Goal: Task Accomplishment & Management: Use online tool/utility

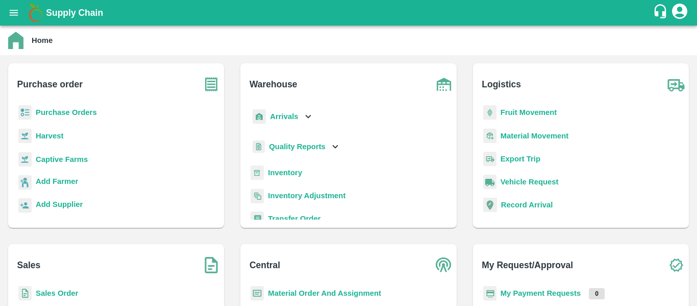
click at [512, 111] on b "Fruit Movement" at bounding box center [529, 112] width 57 height 8
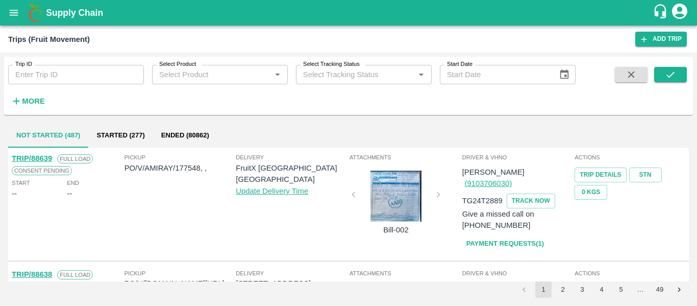
click at [74, 65] on input "Trip ID" at bounding box center [76, 74] width 136 height 19
paste input "88543"
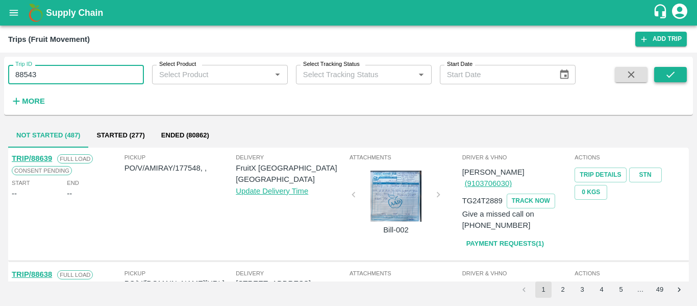
type input "88543"
click at [670, 75] on icon "submit" at bounding box center [670, 74] width 11 height 11
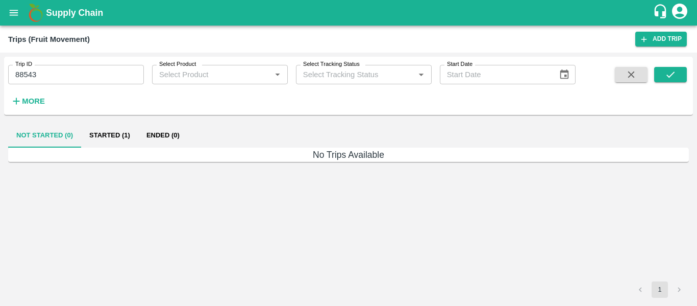
click at [117, 137] on button "Started (1)" at bounding box center [109, 135] width 57 height 25
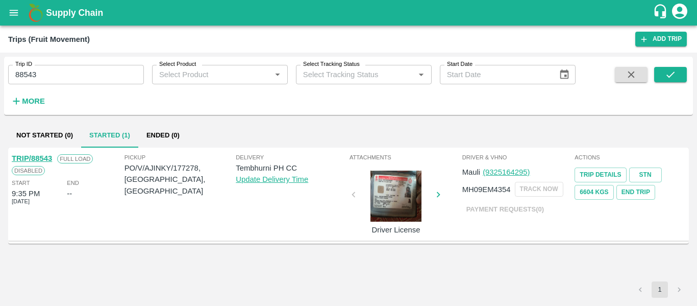
click at [32, 160] on link "TRIP/88543" at bounding box center [32, 158] width 40 height 8
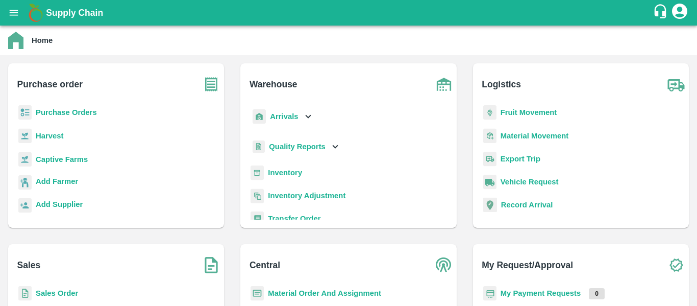
click at [88, 113] on b "Purchase Orders" at bounding box center [66, 112] width 61 height 8
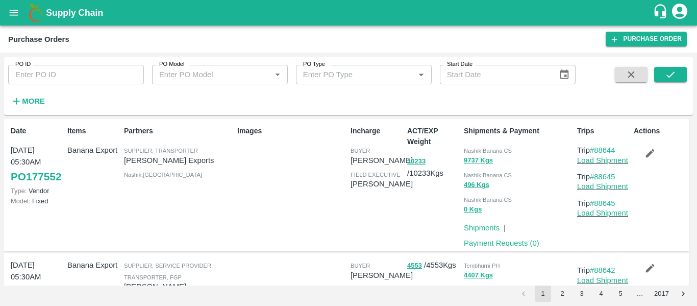
click at [63, 84] on input "PO ID" at bounding box center [76, 74] width 136 height 19
paste input "177278"
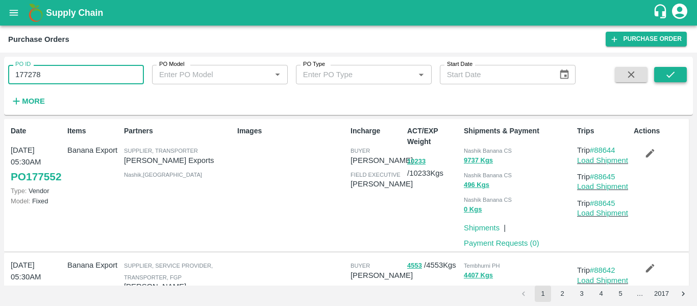
type input "177278"
click at [668, 77] on icon "submit" at bounding box center [670, 74] width 11 height 11
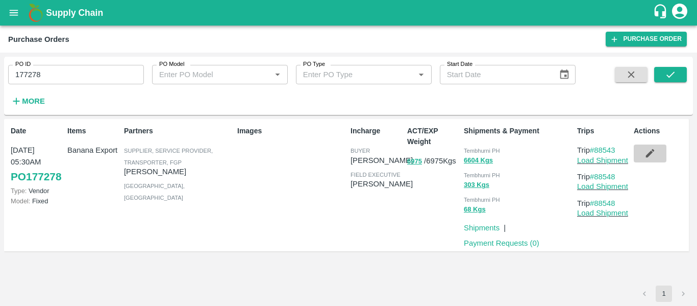
click at [652, 155] on icon "button" at bounding box center [650, 153] width 11 height 11
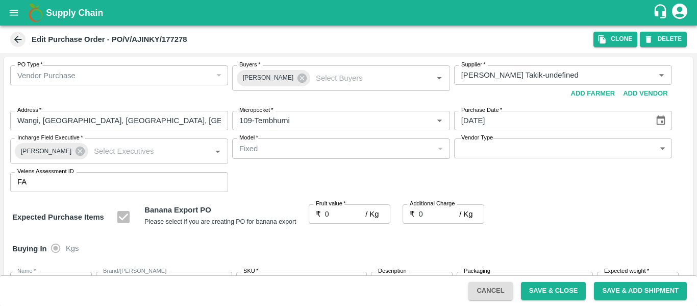
click at [338, 213] on input "0" at bounding box center [345, 213] width 41 height 19
type input "26"
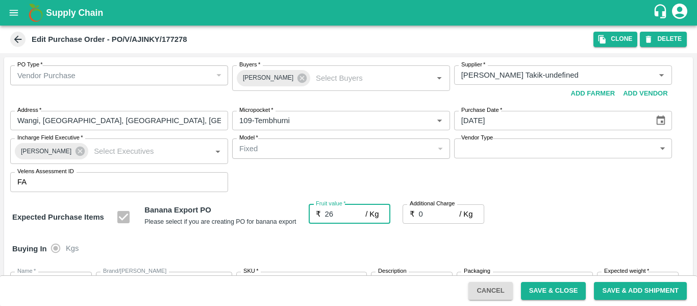
type input "26"
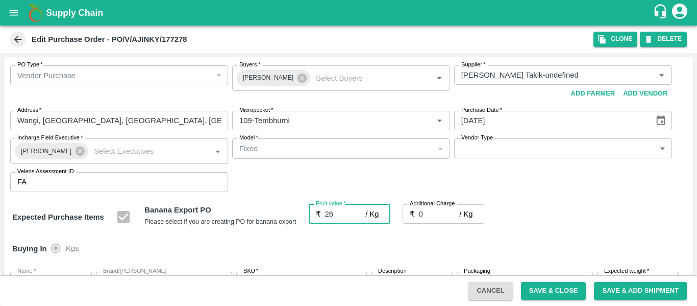
type input "26"
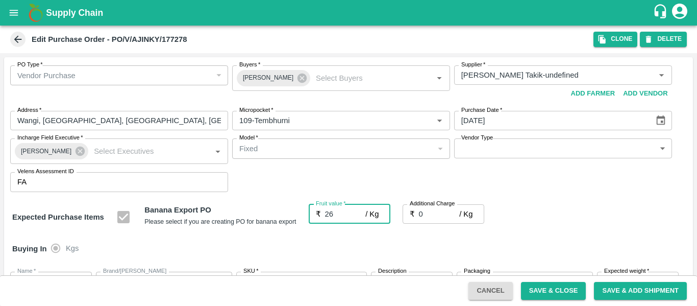
click at [427, 215] on input "0" at bounding box center [439, 213] width 41 height 19
type input "2"
type input "28"
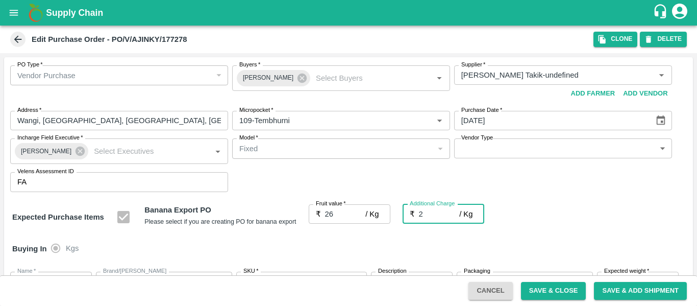
type input "28"
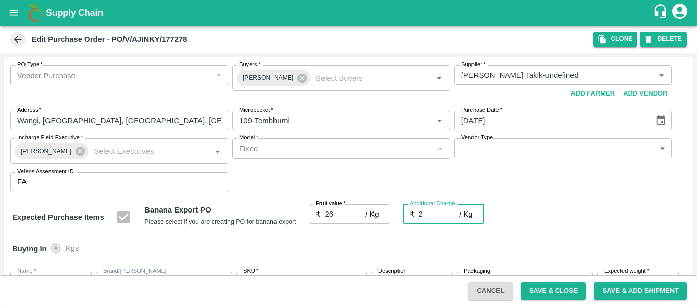
type input "28"
type input "2.75"
type input "28.75"
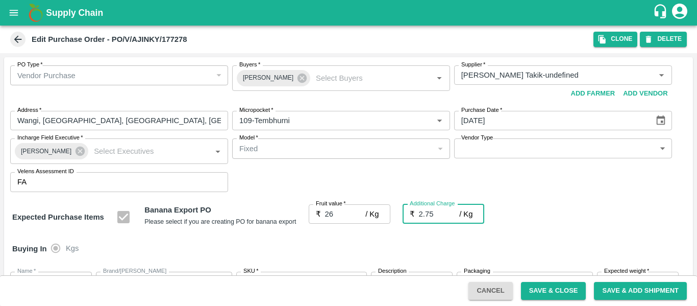
type input "28.75"
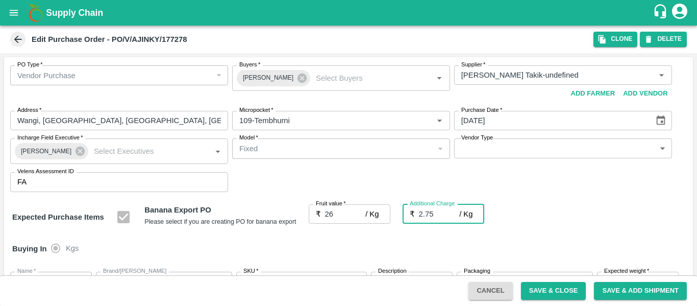
type input "28.75"
type input "2.75"
click at [594, 218] on div "Expected Purchase Items Banana Export PO Please select if you are creating PO f…" at bounding box center [348, 217] width 673 height 26
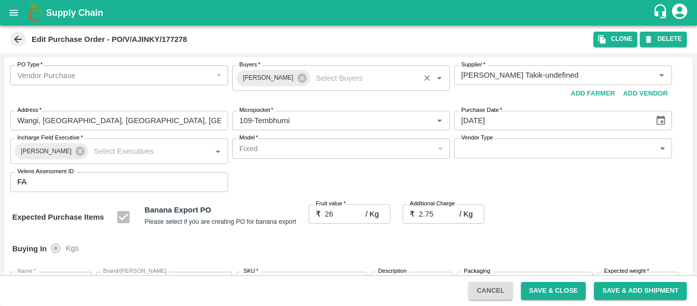
click at [298, 81] on icon at bounding box center [302, 78] width 9 height 9
click at [265, 79] on input "Buyers   *" at bounding box center [332, 74] width 195 height 13
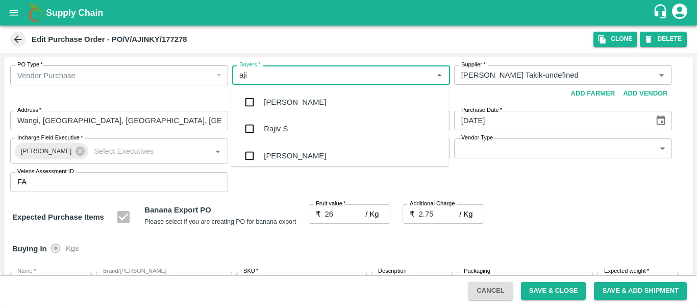
type input "ajit"
click at [268, 104] on div "Ajit Otari" at bounding box center [295, 101] width 62 height 11
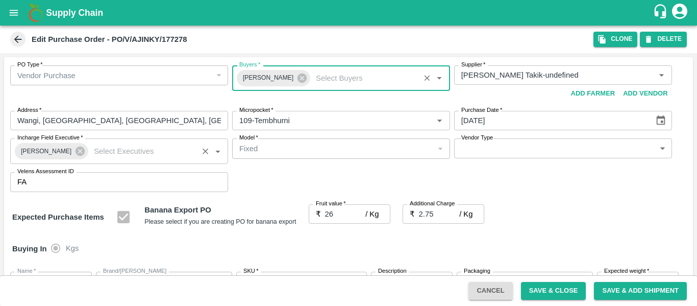
click at [76, 154] on icon at bounding box center [80, 151] width 9 height 9
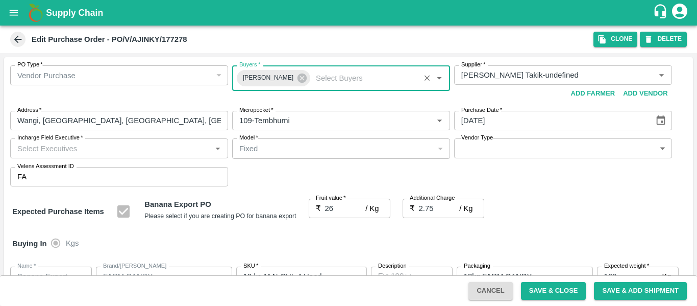
click at [50, 153] on input "Incharge Field Executive   *" at bounding box center [110, 147] width 195 height 13
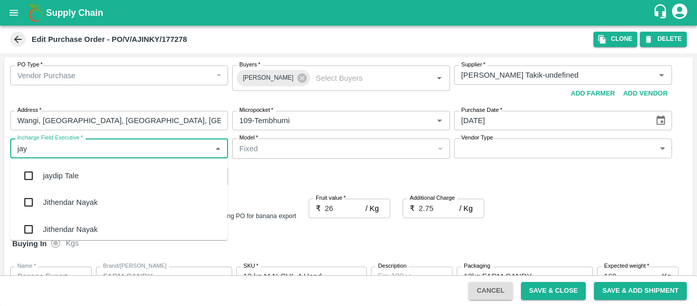
type input "jayd"
click at [56, 180] on div "jaydip Tale" at bounding box center [61, 175] width 36 height 11
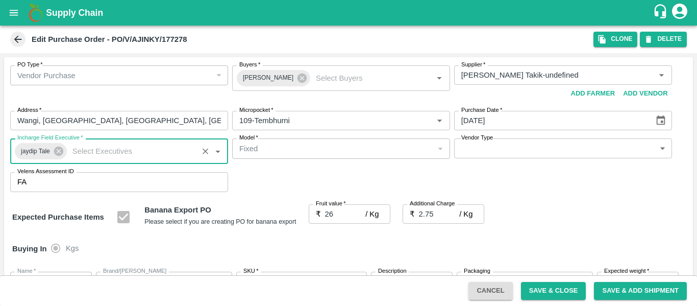
click at [569, 207] on div "Expected Purchase Items Banana Export PO Please select if you are creating PO f…" at bounding box center [348, 217] width 673 height 26
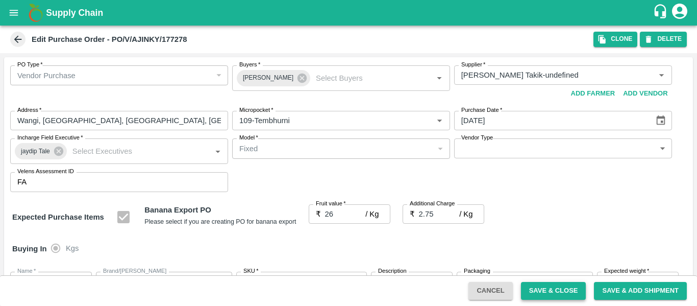
scroll to position [968, 0]
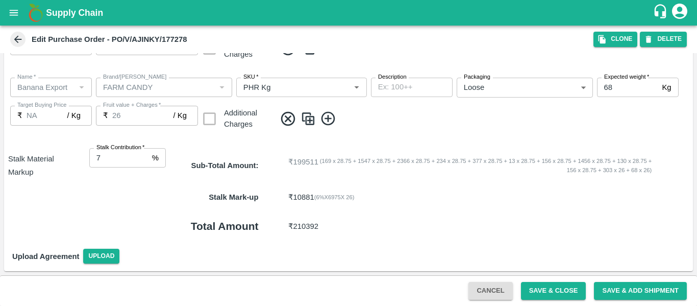
click at [142, 154] on input "7" at bounding box center [118, 157] width 59 height 19
type input "8"
click at [142, 154] on input "8" at bounding box center [118, 157] width 59 height 19
click at [560, 289] on button "Save & Close" at bounding box center [553, 291] width 65 height 18
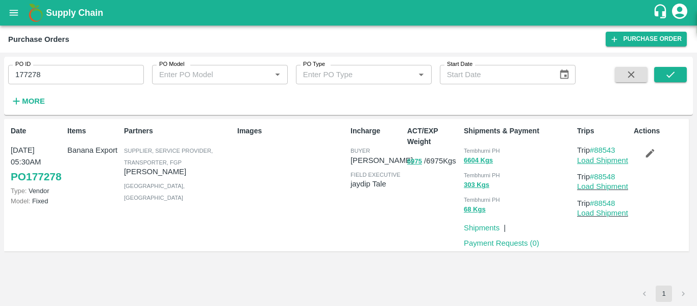
click at [585, 161] on link "Load Shipment" at bounding box center [602, 160] width 51 height 8
click at [595, 163] on link "Load Shipment" at bounding box center [602, 160] width 51 height 8
drag, startPoint x: 620, startPoint y: 146, endPoint x: 597, endPoint y: 150, distance: 23.8
click at [597, 150] on p "Trip #88543" at bounding box center [603, 149] width 53 height 11
copy link "88543"
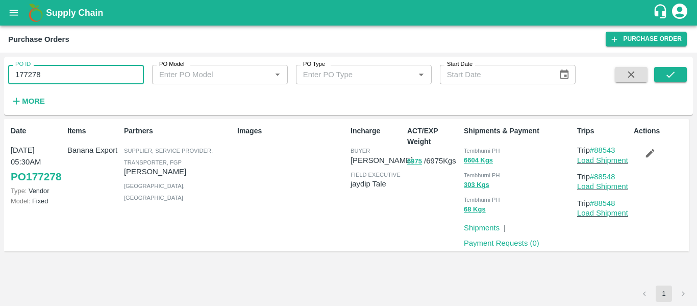
click at [80, 77] on input "177278" at bounding box center [76, 74] width 136 height 19
paste input "text"
click at [671, 68] on button "submit" at bounding box center [671, 74] width 33 height 15
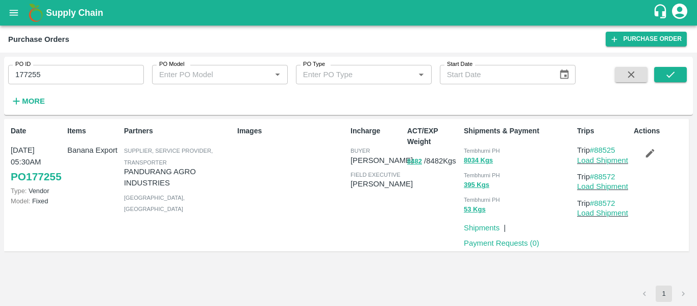
click at [72, 74] on input "177255" at bounding box center [76, 74] width 136 height 19
paste input "text"
type input "177266"
click at [667, 74] on icon "submit" at bounding box center [670, 74] width 11 height 11
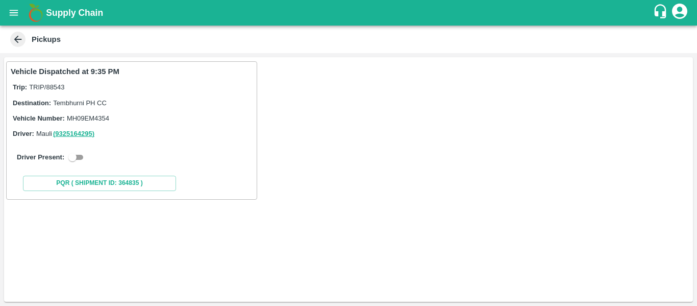
click at [80, 157] on input "checkbox" at bounding box center [72, 157] width 37 height 12
checkbox input "true"
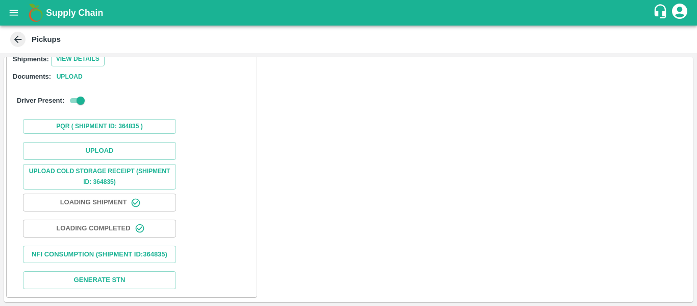
scroll to position [150, 0]
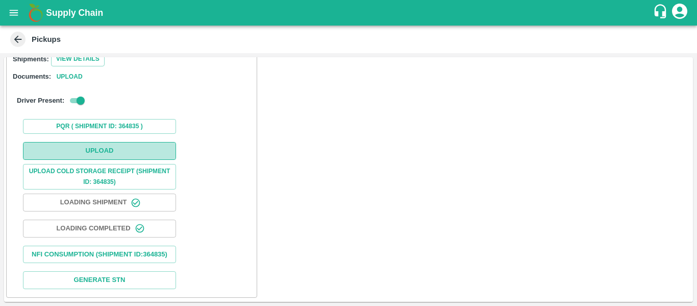
click at [92, 142] on button "Upload" at bounding box center [99, 151] width 153 height 18
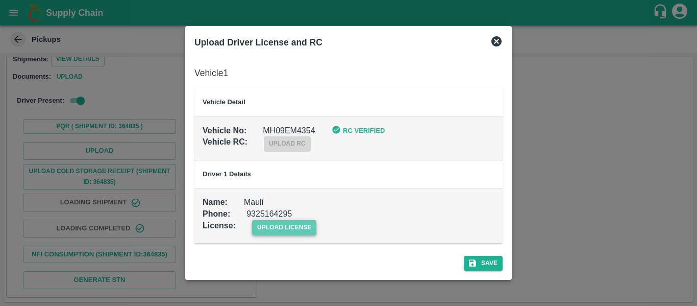
click at [280, 221] on span "upload license" at bounding box center [284, 227] width 65 height 15
click at [0, 0] on input "upload license" at bounding box center [0, 0] width 0 height 0
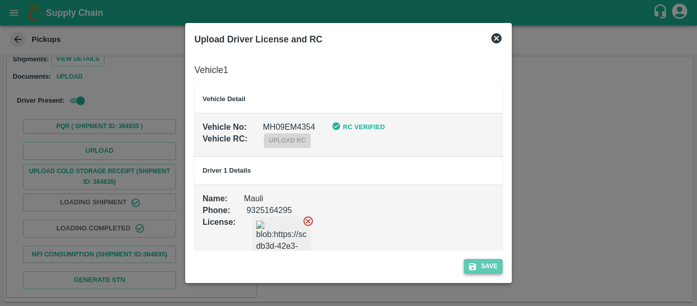
click at [474, 269] on icon "submit" at bounding box center [472, 266] width 7 height 7
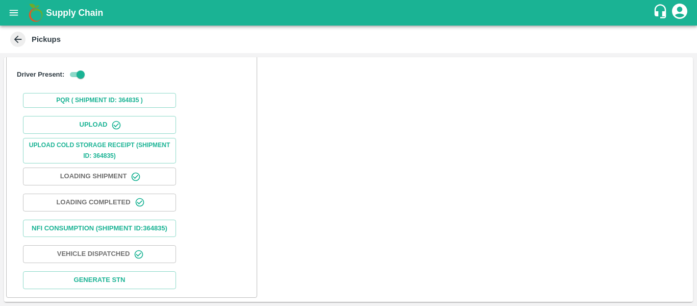
scroll to position [175, 0]
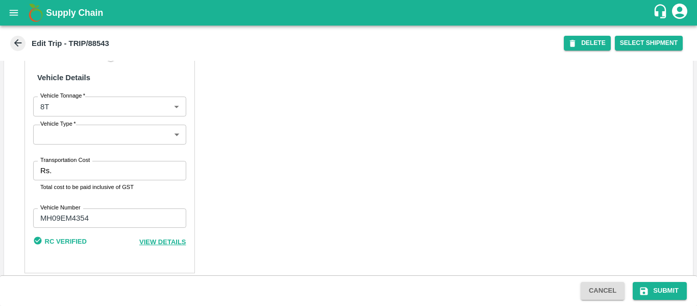
scroll to position [783, 0]
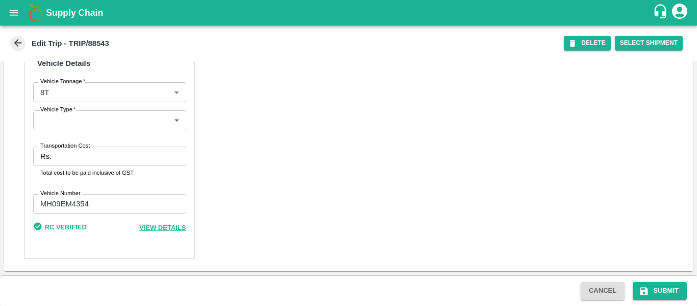
click at [95, 155] on input "Transportation Cost" at bounding box center [121, 156] width 130 height 19
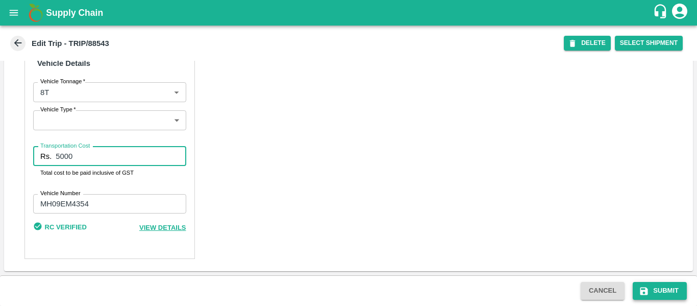
type input "5000"
click at [649, 286] on icon "submit" at bounding box center [644, 291] width 10 height 10
